Goal: Task Accomplishment & Management: Use online tool/utility

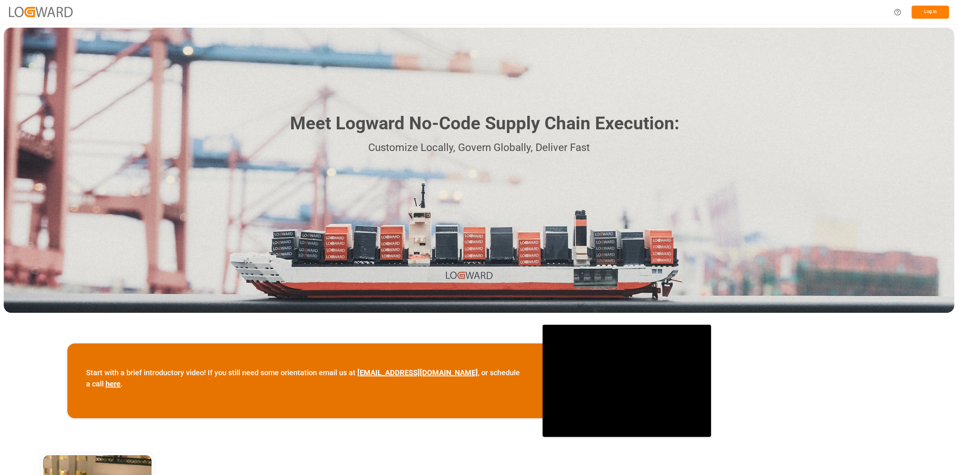
click at [930, 11] on button "Log In" at bounding box center [929, 12] width 37 height 13
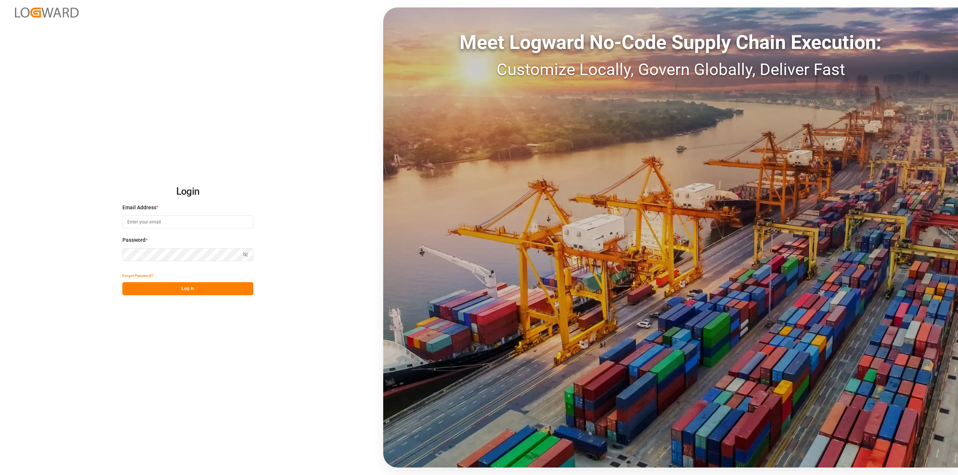
click at [128, 223] on input at bounding box center [187, 221] width 131 height 13
type input "roland.behrendt@compo-expert.com"
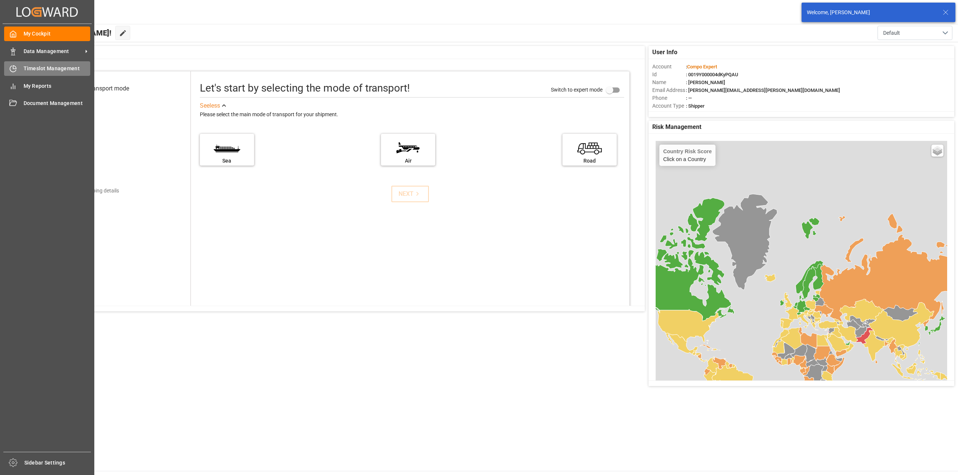
click at [34, 67] on span "Timeslot Management" at bounding box center [57, 69] width 67 height 8
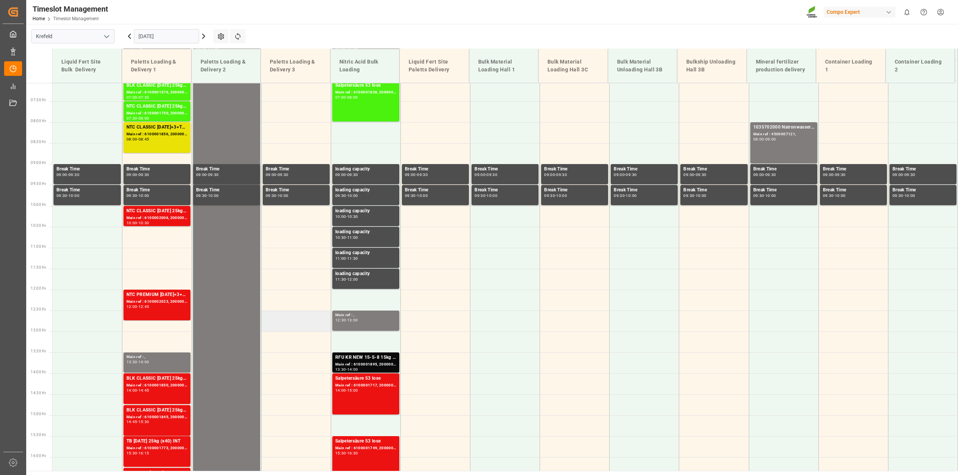
scroll to position [272, 0]
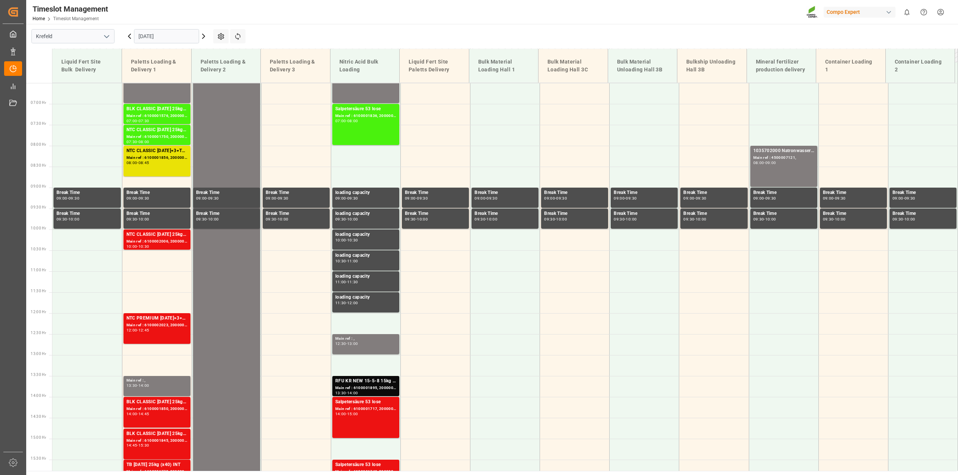
click at [195, 36] on input "[DATE]" at bounding box center [166, 36] width 65 height 14
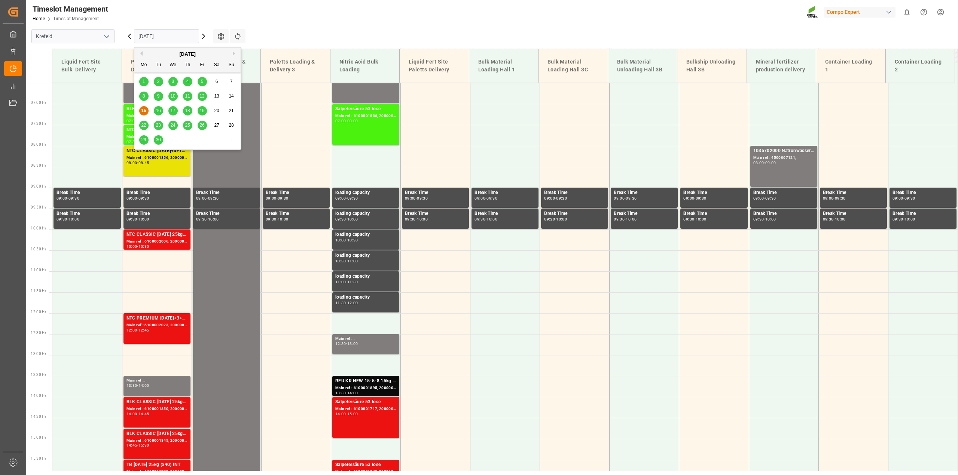
click at [158, 111] on span "16" at bounding box center [158, 110] width 5 height 5
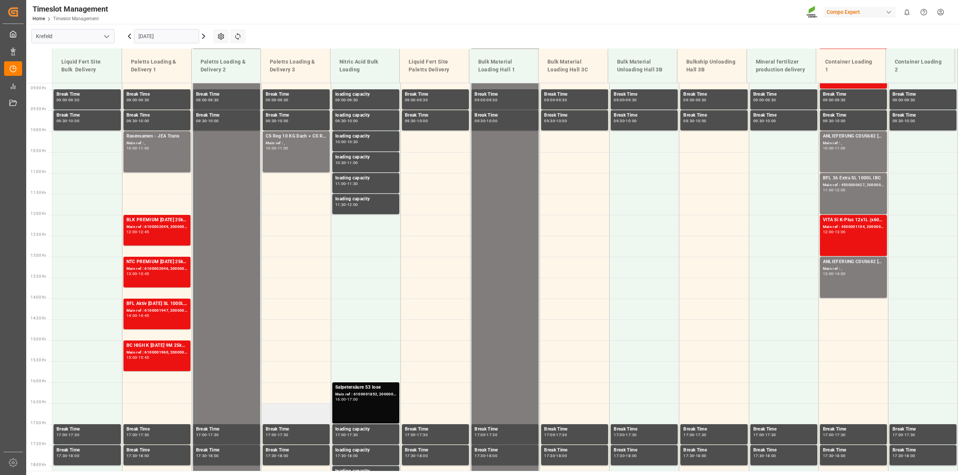
scroll to position [385, 0]
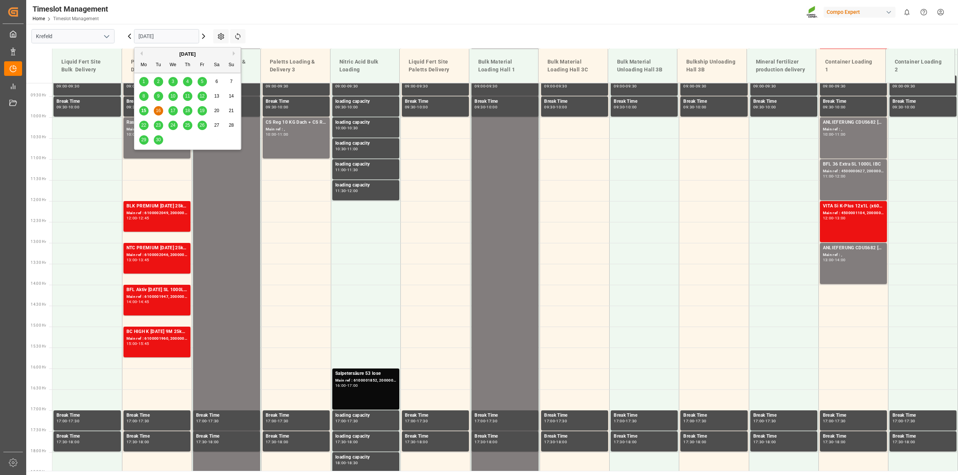
click at [192, 32] on input "16.09.2025" at bounding box center [166, 36] width 65 height 14
click at [171, 114] on div "17" at bounding box center [172, 111] width 9 height 9
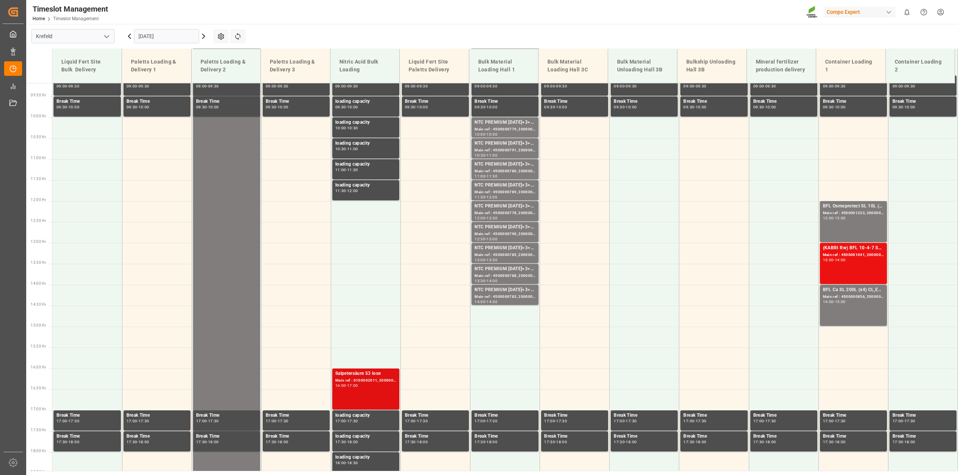
click at [367, 378] on div "Main ref : 6100002011, 2000001538" at bounding box center [365, 381] width 61 height 6
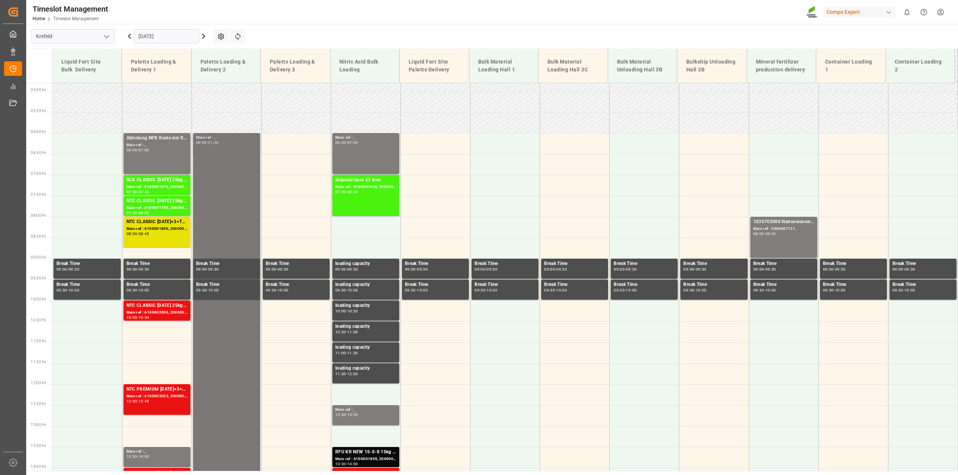
scroll to position [198, 0]
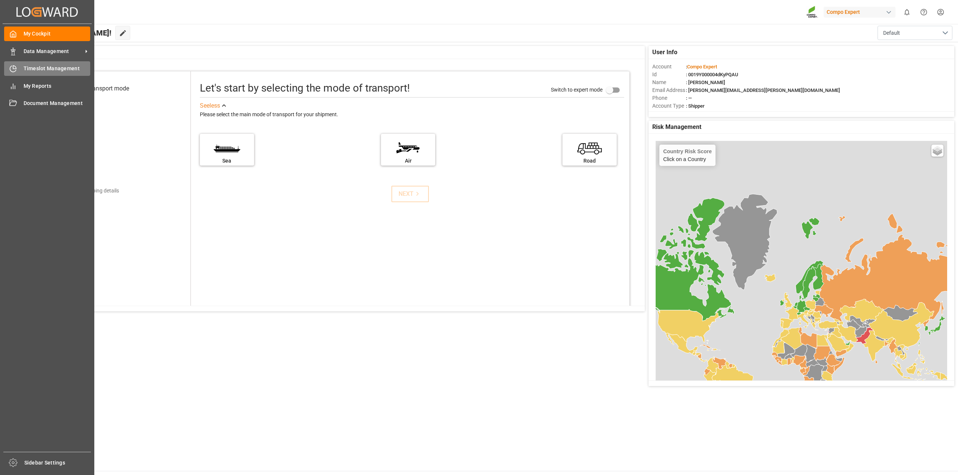
click at [30, 66] on span "Timeslot Management" at bounding box center [57, 69] width 67 height 8
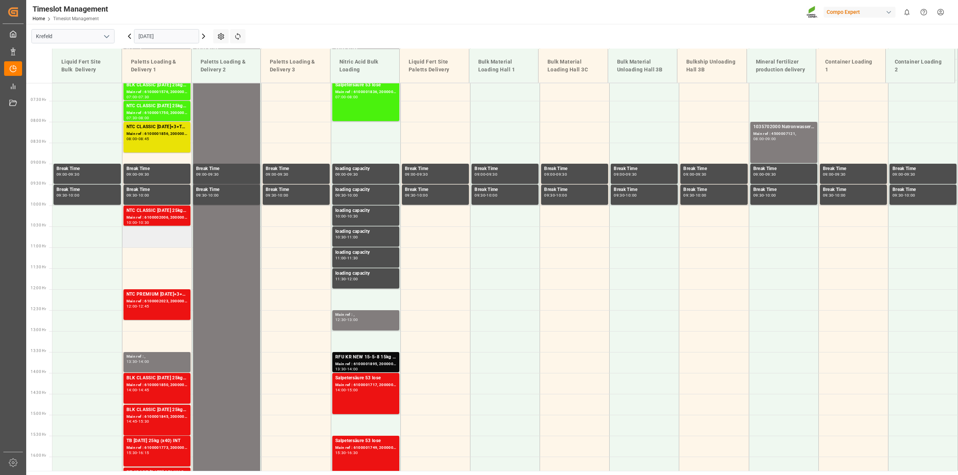
scroll to position [272, 0]
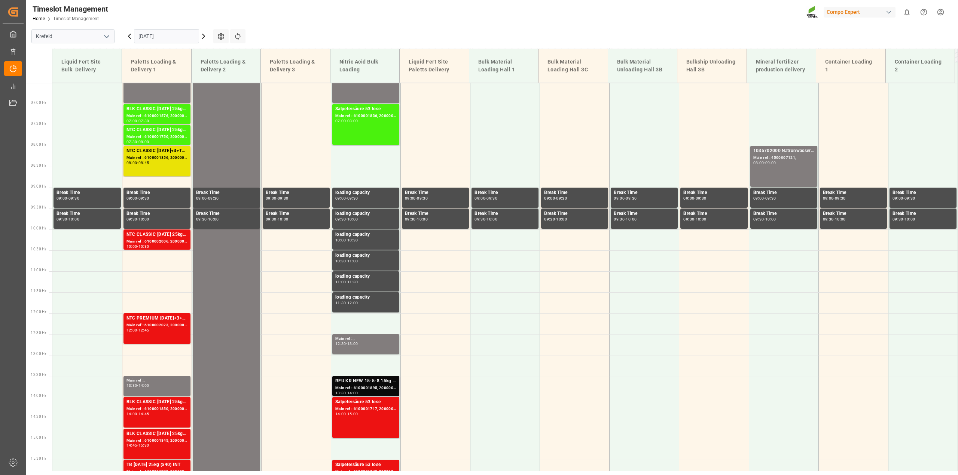
click at [385, 389] on div "Main ref : 6100001895, 2000001512" at bounding box center [365, 388] width 61 height 6
click at [387, 410] on div "Main ref : 6100001717, 2000001441" at bounding box center [365, 409] width 61 height 6
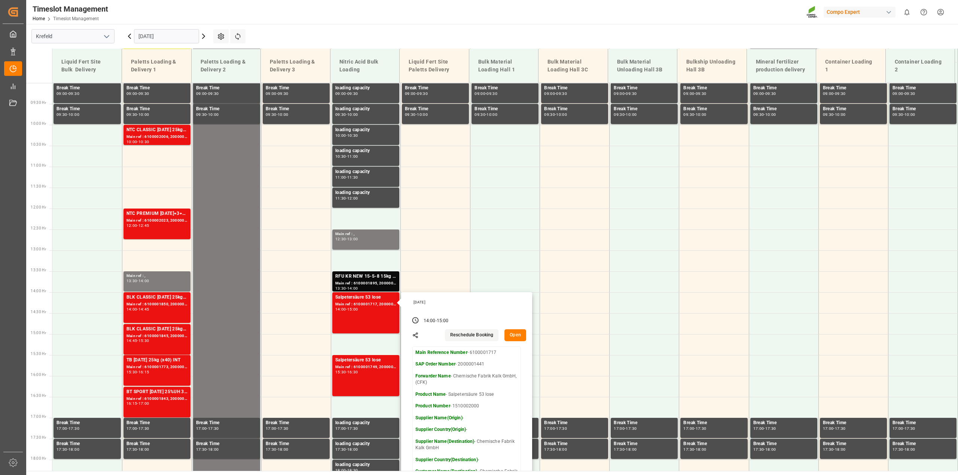
scroll to position [385, 0]
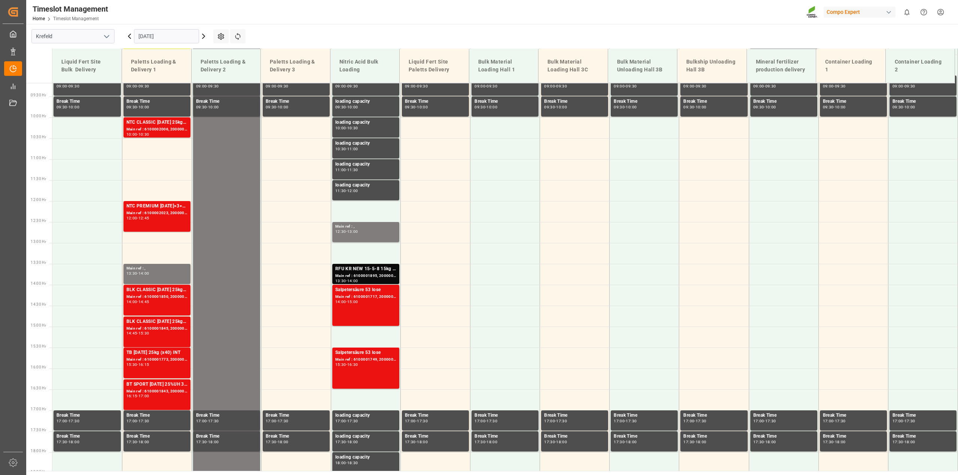
click at [380, 360] on div "Main ref : 6100001749, 2000001451" at bounding box center [365, 360] width 61 height 6
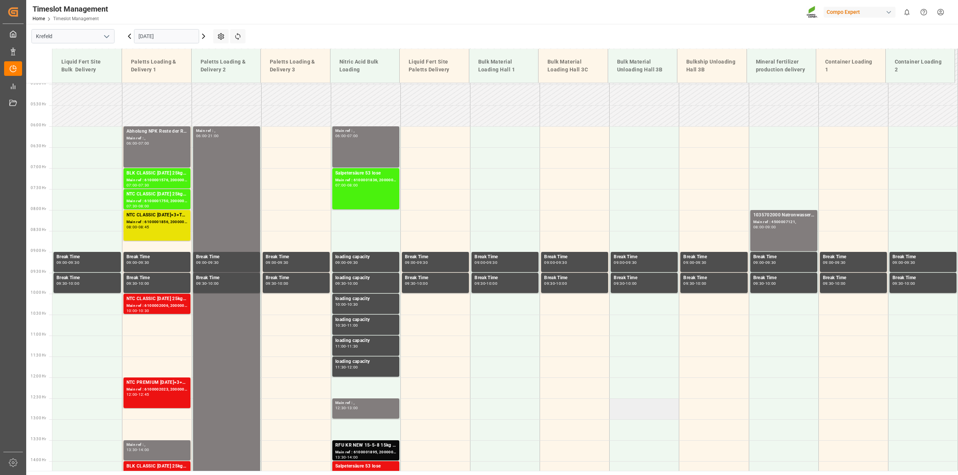
scroll to position [198, 0]
